Goal: Entertainment & Leisure: Consume media (video, audio)

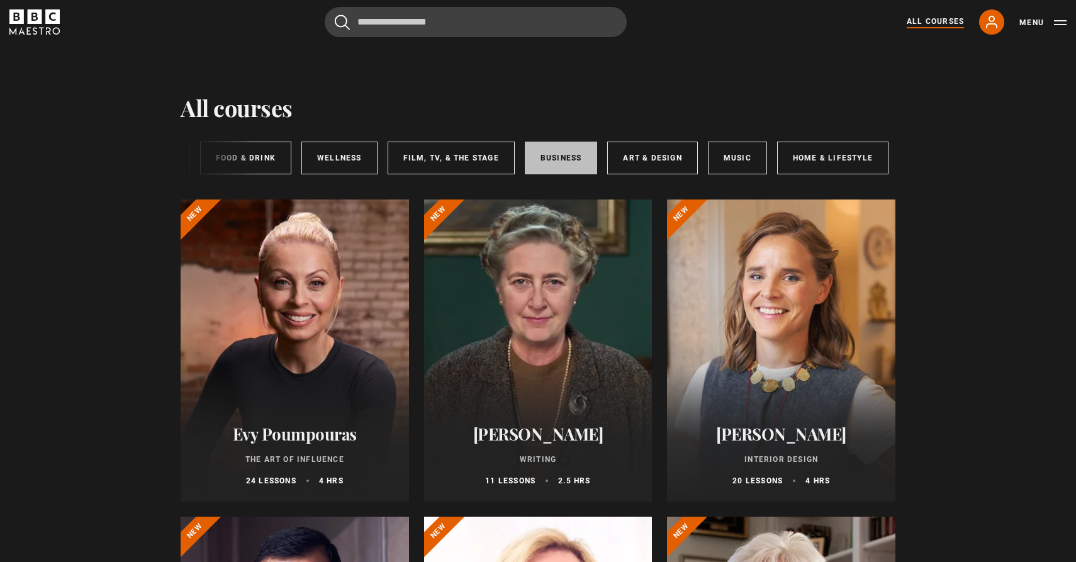
scroll to position [0, 188]
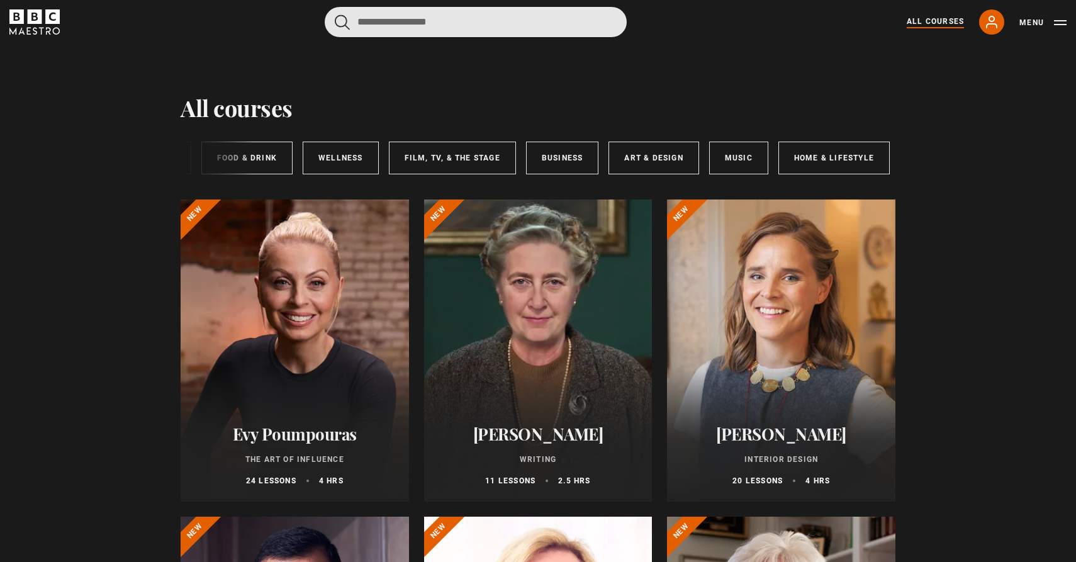
click at [503, 24] on input "Search" at bounding box center [476, 22] width 302 height 30
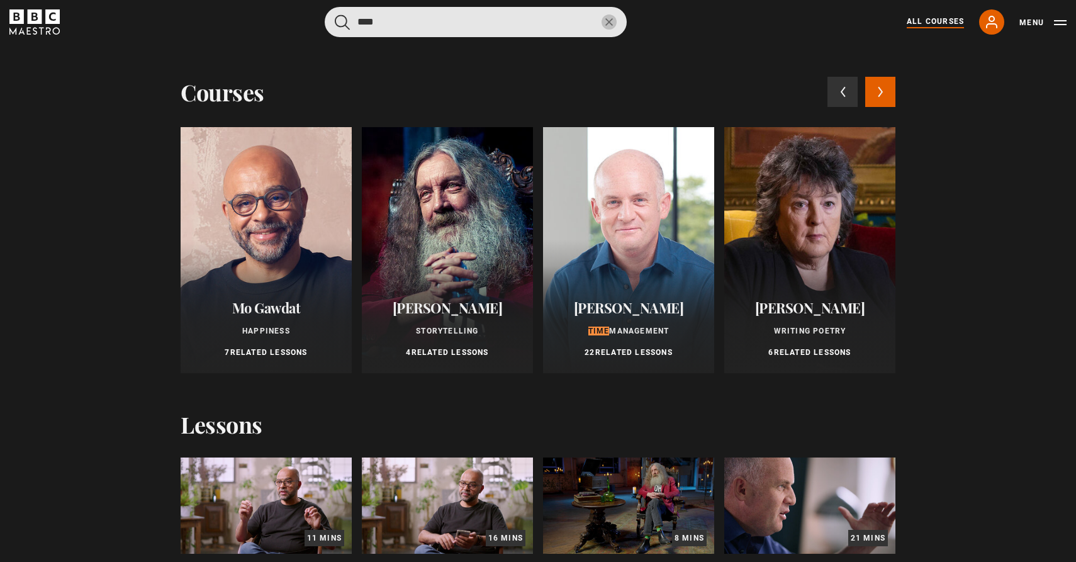
type input "****"
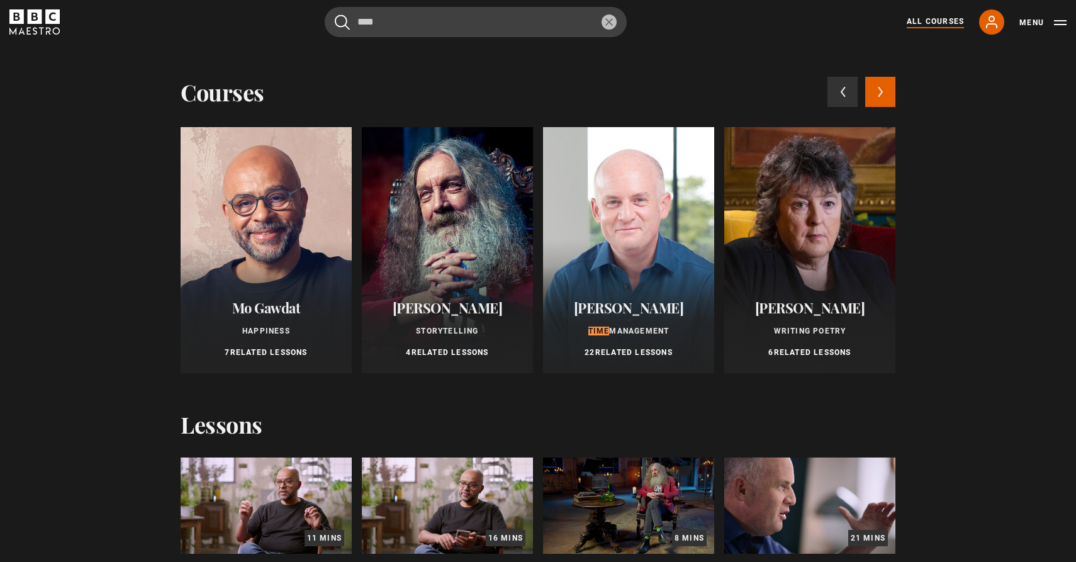
click at [652, 236] on div at bounding box center [628, 250] width 171 height 246
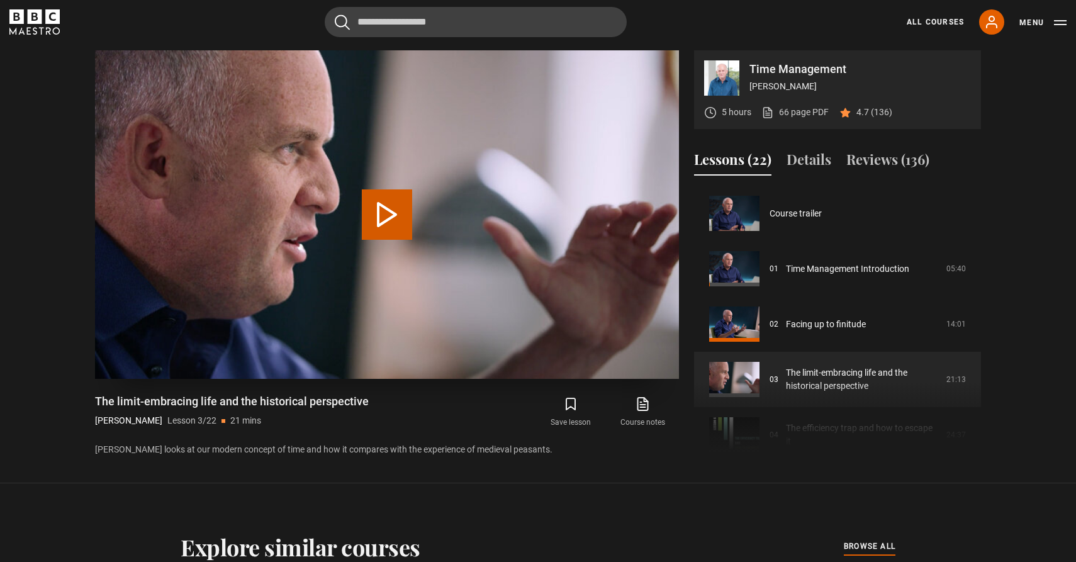
scroll to position [111, 0]
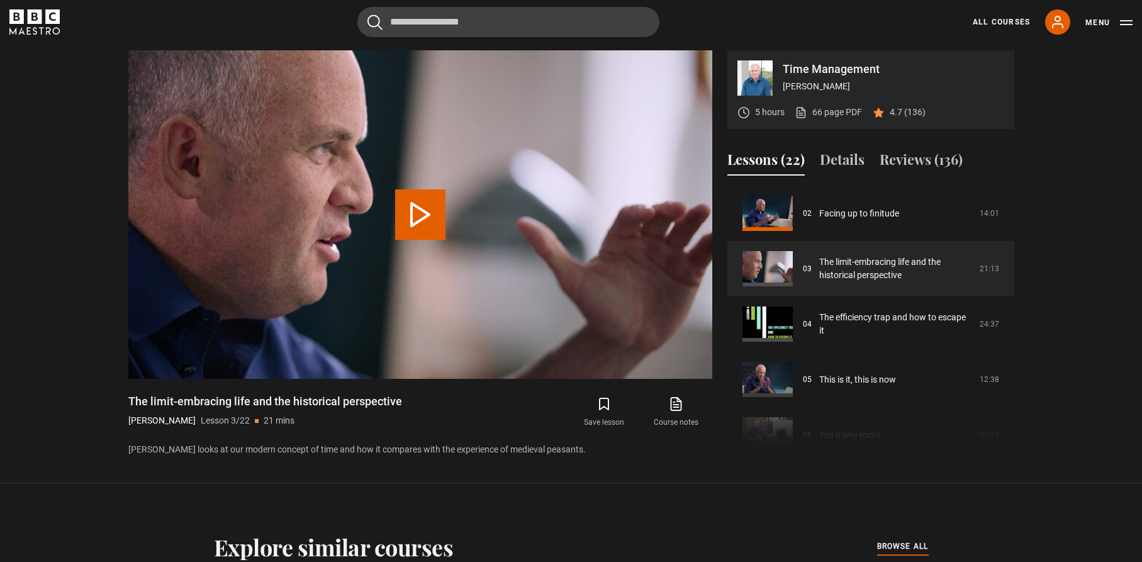
click at [417, 215] on button "Play Lesson The limit-embracing life and the historical perspective" at bounding box center [420, 214] width 50 height 50
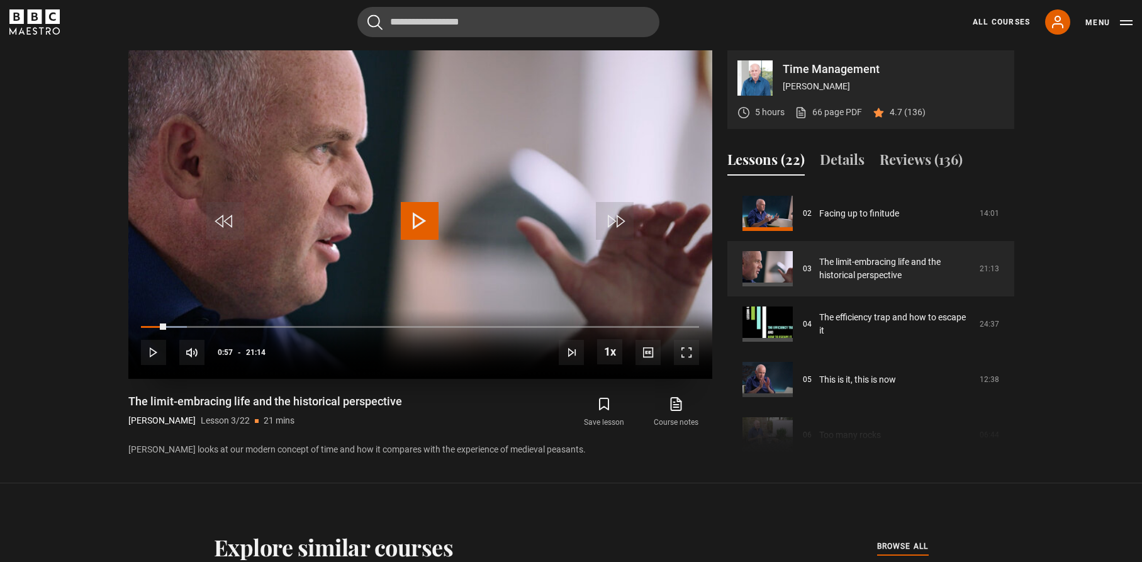
click at [417, 215] on span "Video Player" at bounding box center [420, 221] width 38 height 38
click at [418, 218] on span "Video Player" at bounding box center [420, 221] width 38 height 38
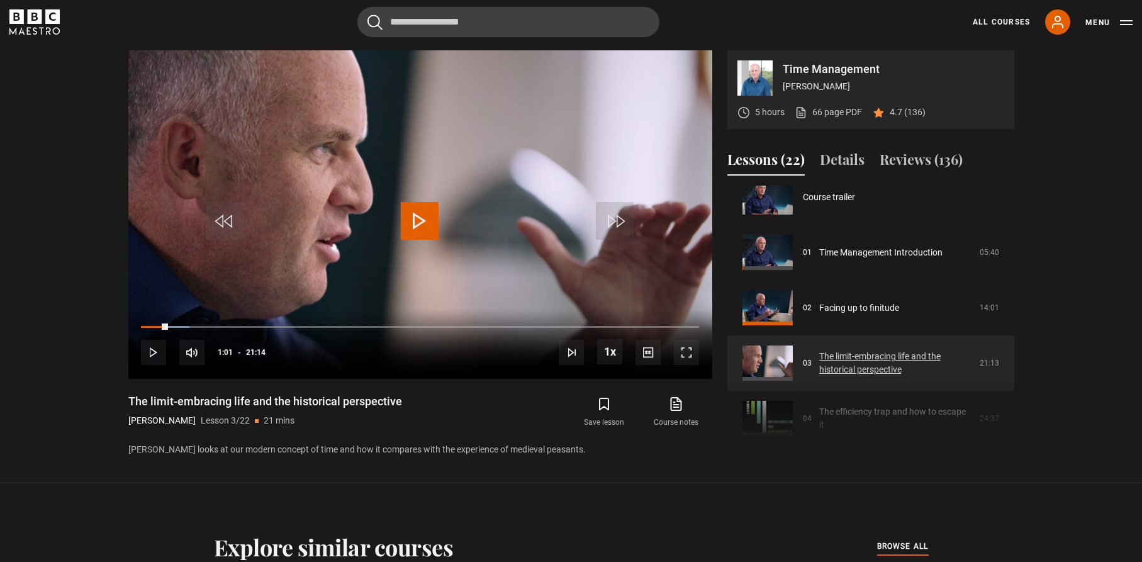
scroll to position [14, 0]
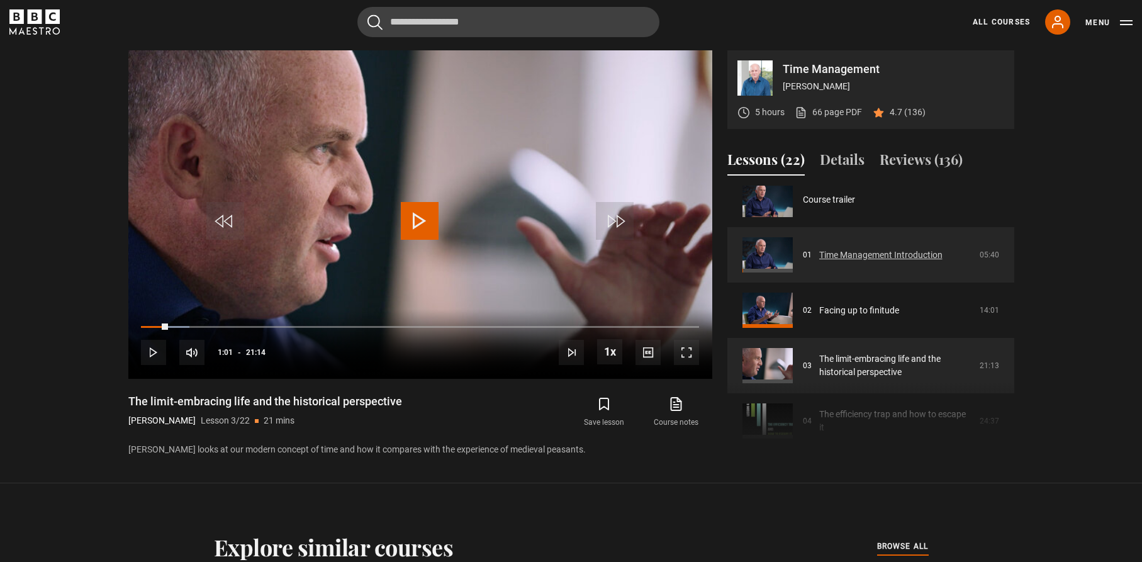
click at [844, 249] on link "Time Management Introduction" at bounding box center [880, 254] width 123 height 13
click at [846, 250] on link "Time Management Introduction" at bounding box center [880, 254] width 123 height 13
click at [846, 255] on link "Time Management Introduction" at bounding box center [880, 254] width 123 height 13
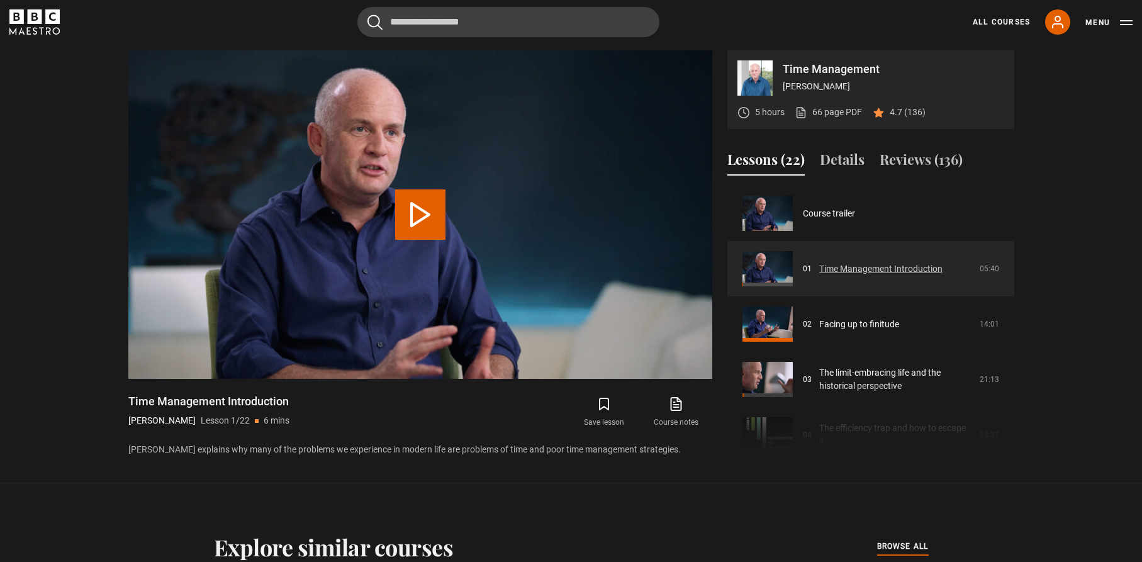
click at [856, 262] on link "Time Management Introduction" at bounding box center [880, 268] width 123 height 13
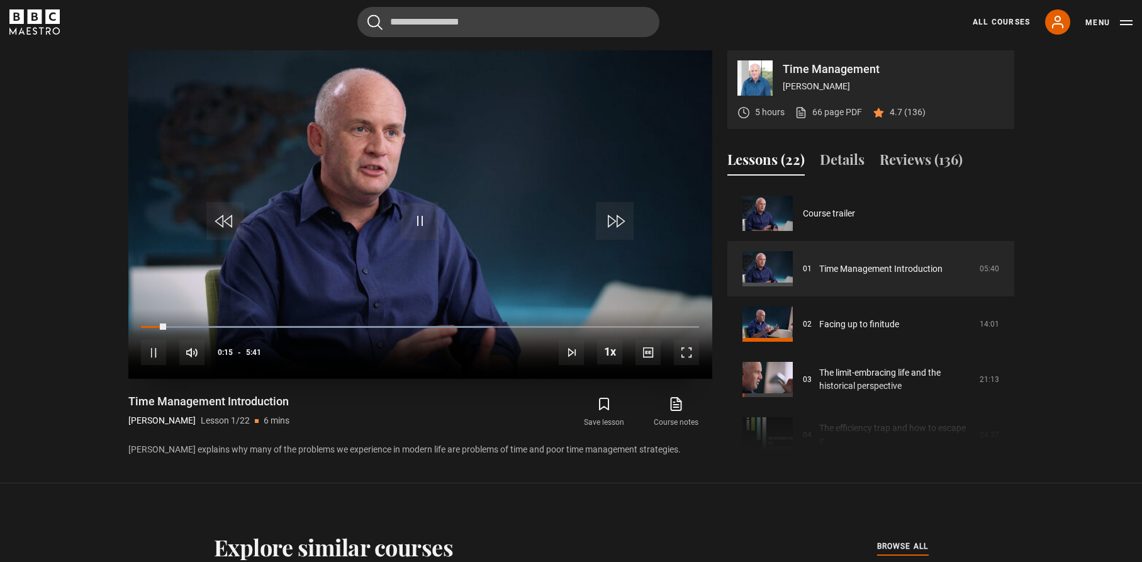
drag, startPoint x: 490, startPoint y: 319, endPoint x: 532, endPoint y: 320, distance: 42.2
click at [532, 320] on div "10s Skip Back 10 seconds Pause 10s Skip Forward 10 seconds Loaded : 63.02% 3:27…" at bounding box center [420, 344] width 584 height 70
drag, startPoint x: 162, startPoint y: 322, endPoint x: 618, endPoint y: 320, distance: 455.5
click at [618, 320] on div "10s Skip Back 10 seconds Play 10s Skip Forward 10 seconds Loaded : 87.89% 5:14 …" at bounding box center [420, 344] width 584 height 70
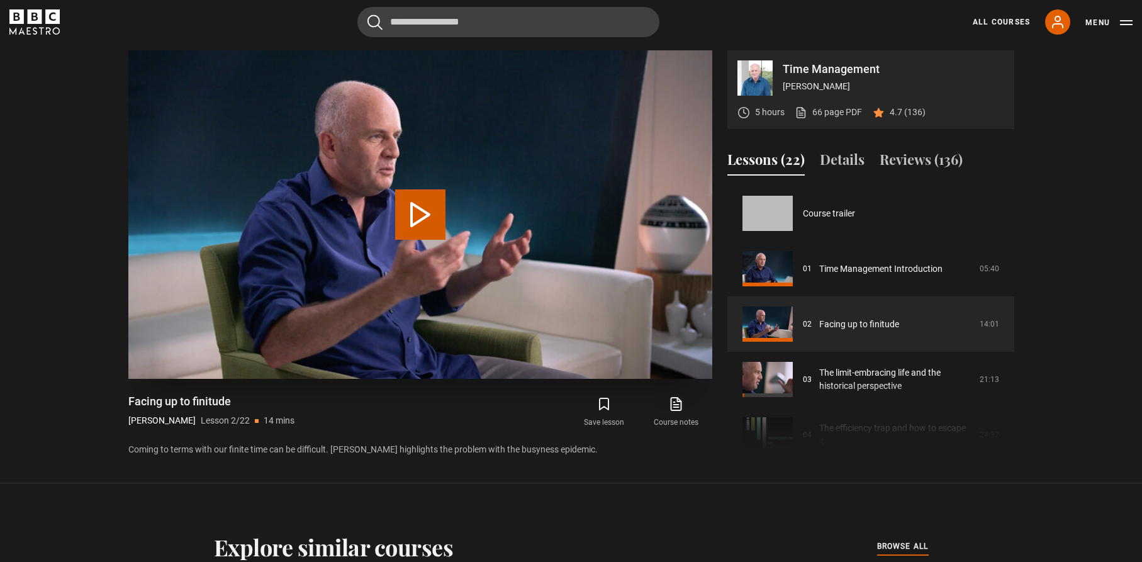
scroll to position [55, 0]
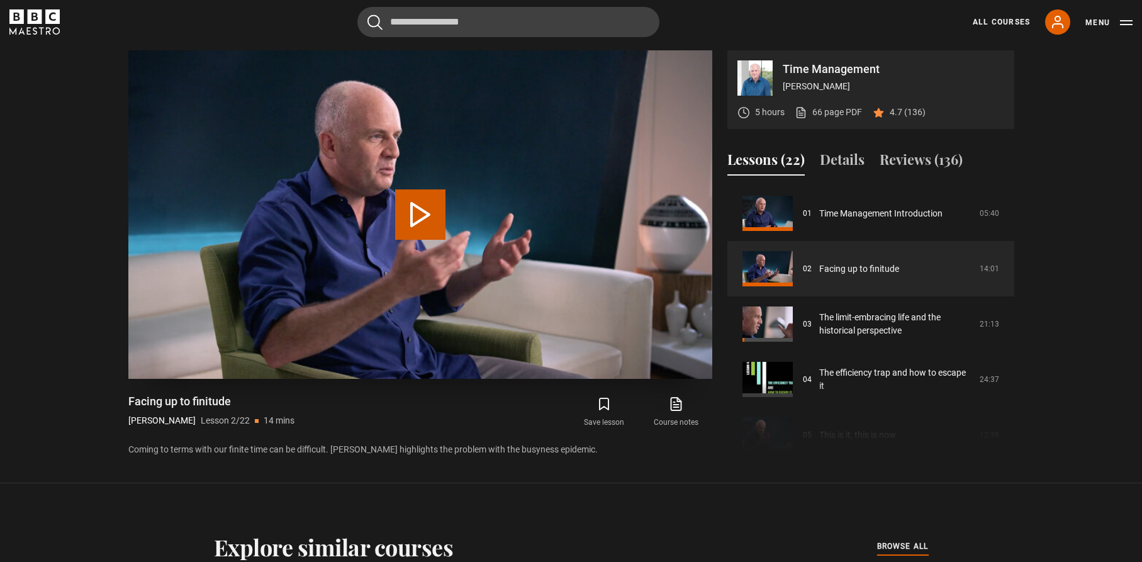
click at [417, 206] on button "Play Lesson Facing up to finitude" at bounding box center [420, 214] width 50 height 50
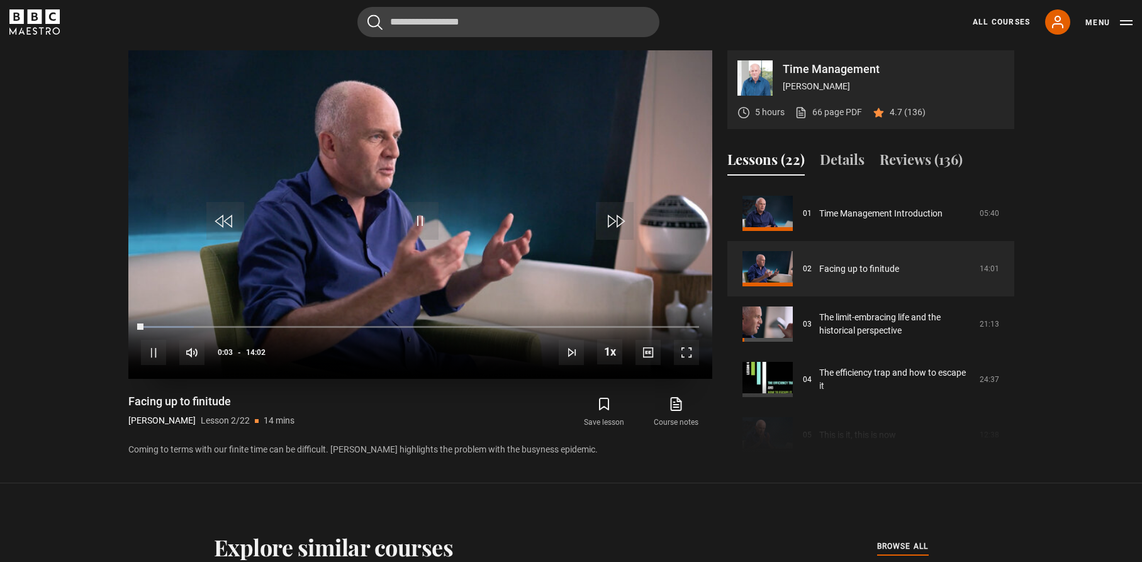
drag, startPoint x: 139, startPoint y: 317, endPoint x: 603, endPoint y: 319, distance: 463.7
click at [603, 319] on div "10s Skip Back 10 seconds Pause 10s Skip Forward 10 seconds Loaded : 9.49% 00:03…" at bounding box center [420, 344] width 584 height 70
click at [603, 319] on div "10s Skip Back 10 seconds Pause 10s Skip Forward 10 seconds Loaded : 9.49% 00:04…" at bounding box center [420, 344] width 584 height 70
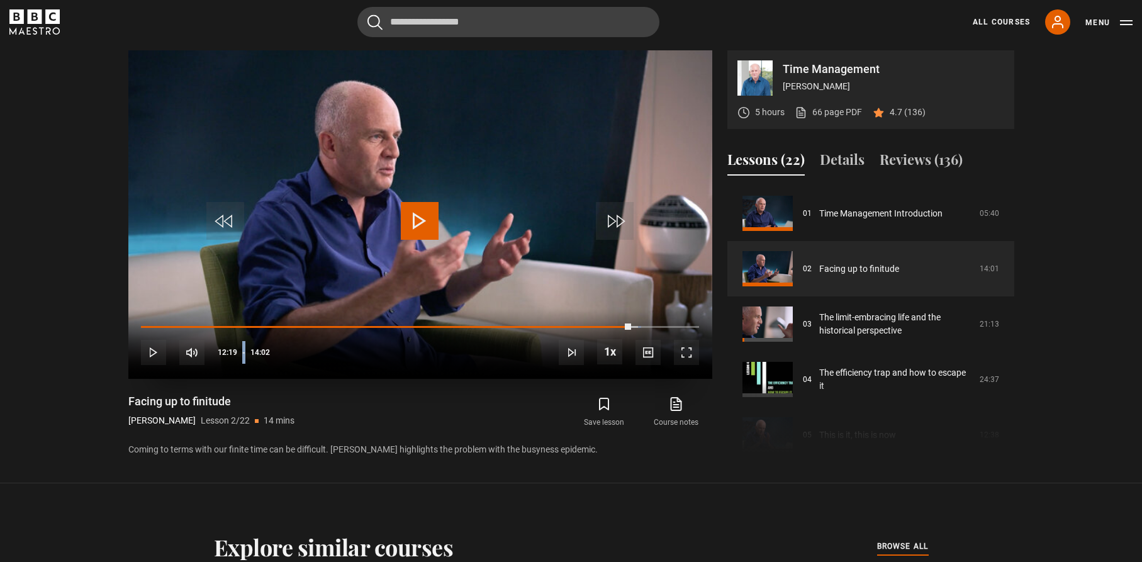
drag, startPoint x: 143, startPoint y: 323, endPoint x: 620, endPoint y: 318, distance: 476.9
click at [620, 318] on div "10s Skip Back 10 seconds Play 10s Skip Forward 10 seconds Loaded : 89.66% 08:08…" at bounding box center [420, 344] width 584 height 70
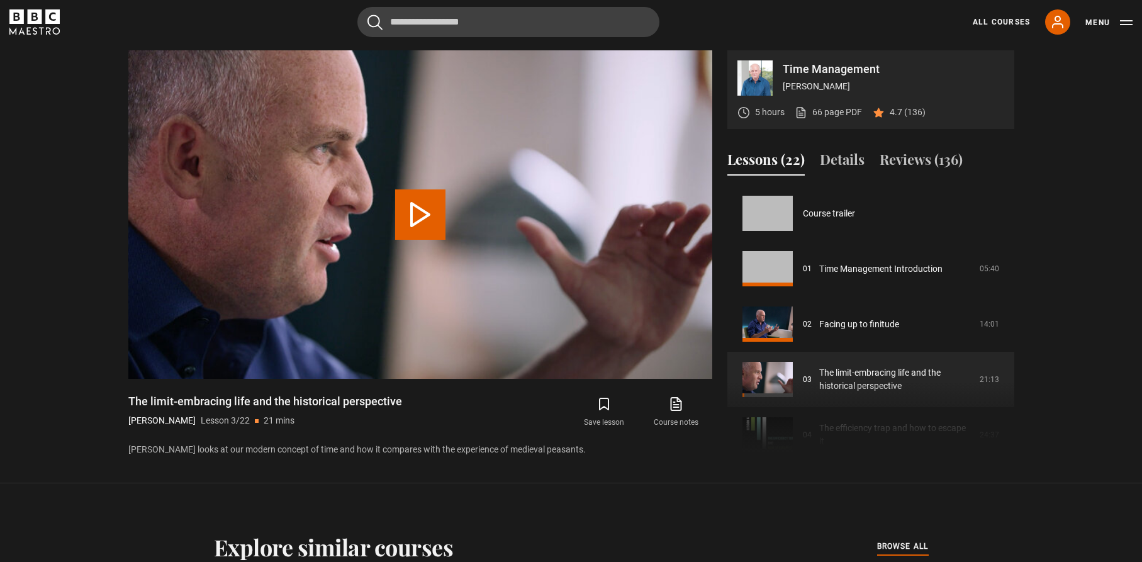
scroll to position [111, 0]
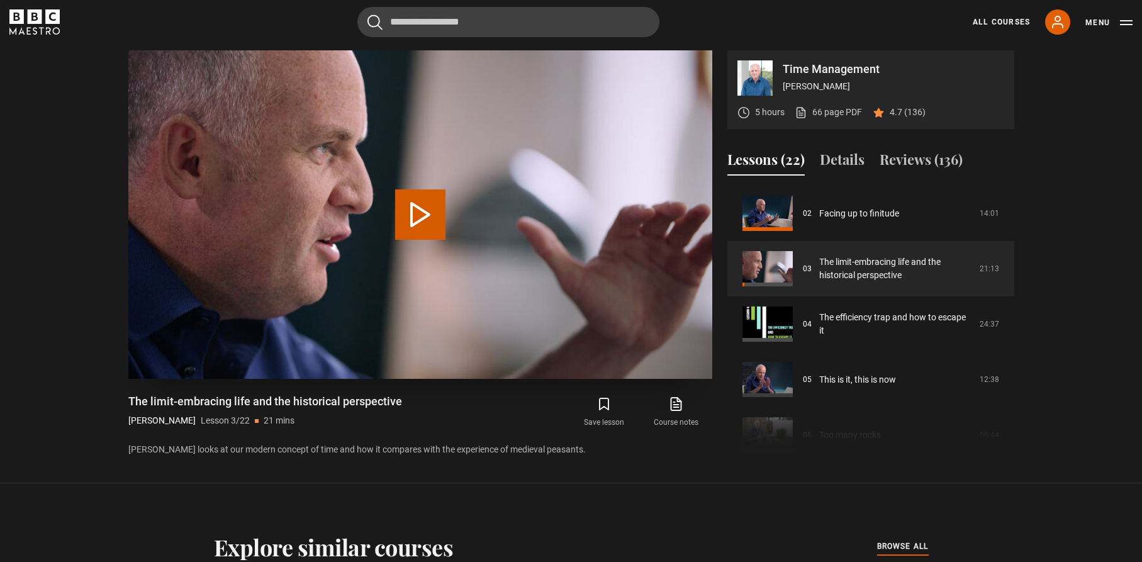
click at [421, 204] on button "Play Lesson The limit-embracing life and the historical perspective" at bounding box center [420, 214] width 50 height 50
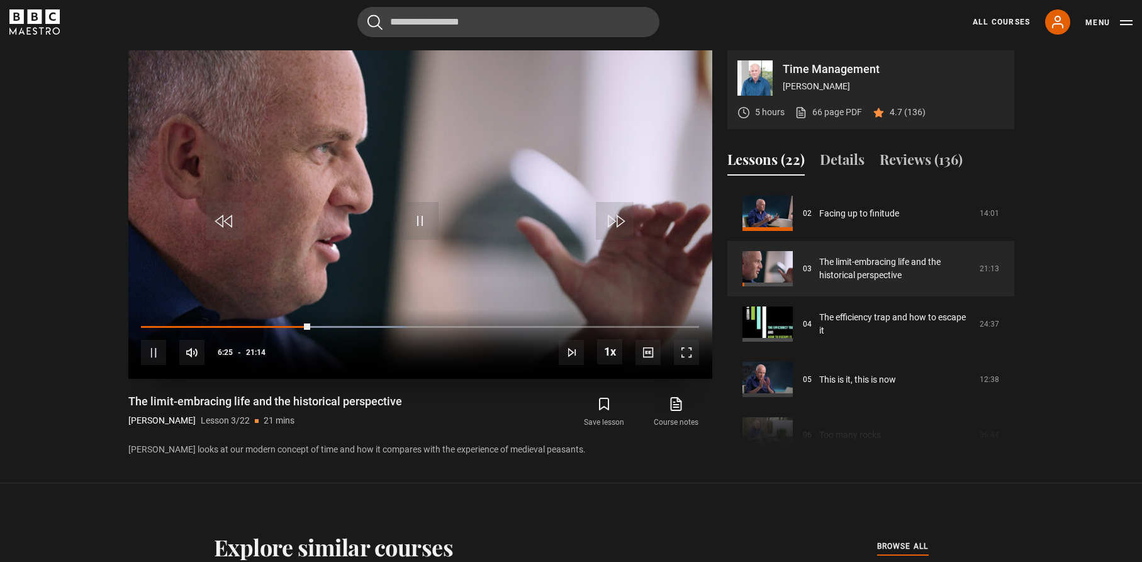
click at [416, 216] on span "Video Player" at bounding box center [420, 221] width 38 height 38
